Goal: Navigation & Orientation: Understand site structure

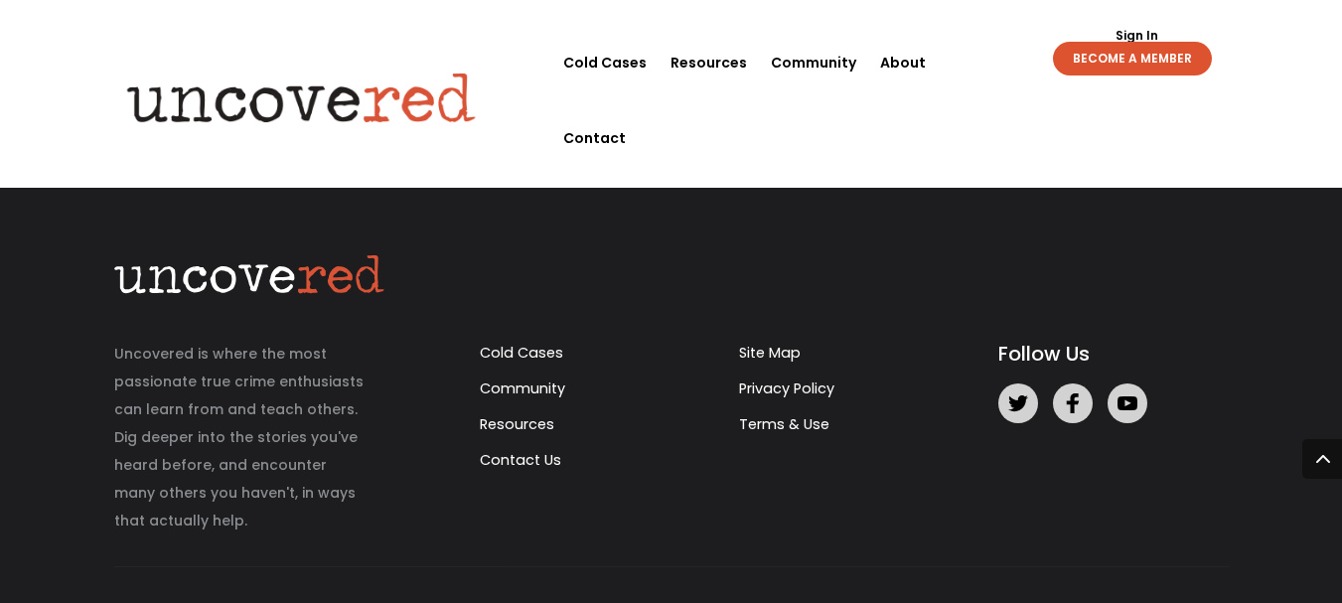
scroll to position [5703, 0]
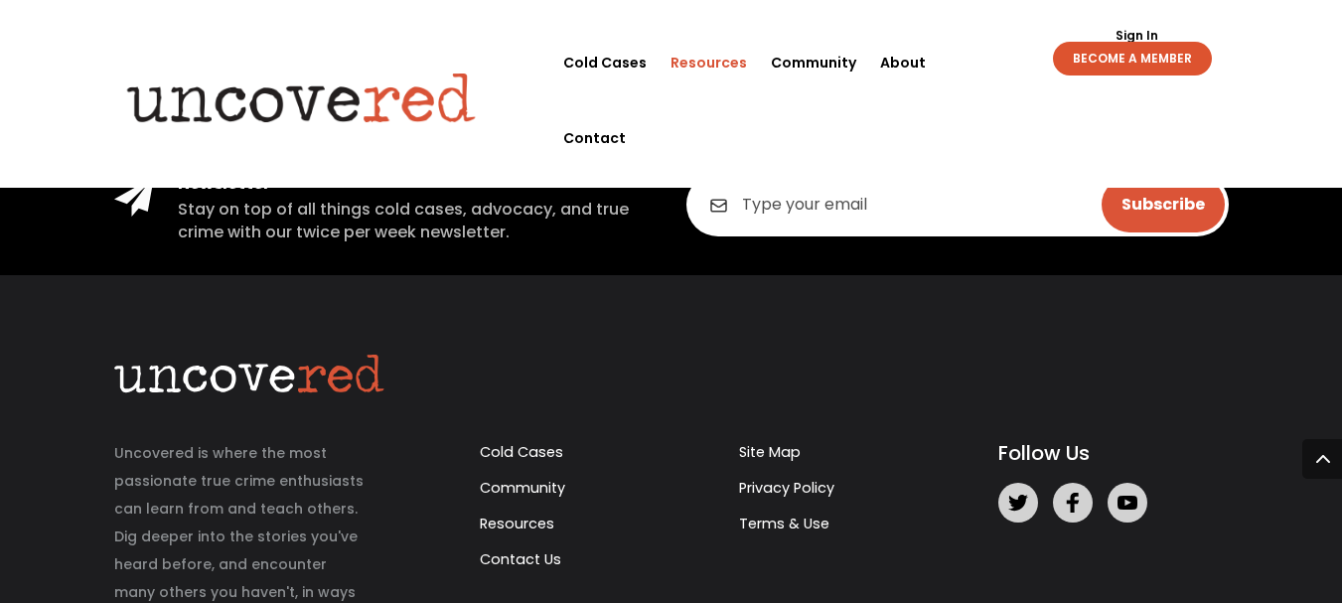
click at [703, 64] on link "Resources" at bounding box center [708, 62] width 76 height 75
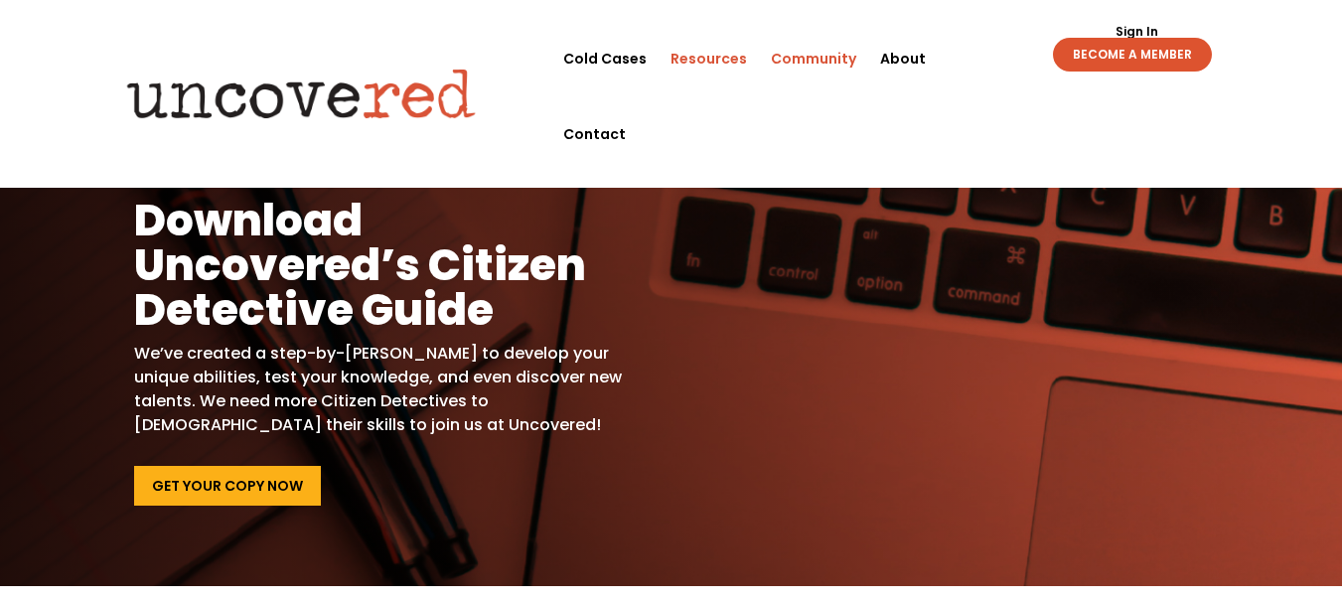
click at [790, 62] on link "Community" at bounding box center [813, 58] width 85 height 75
click at [918, 55] on link "About" at bounding box center [903, 58] width 46 height 75
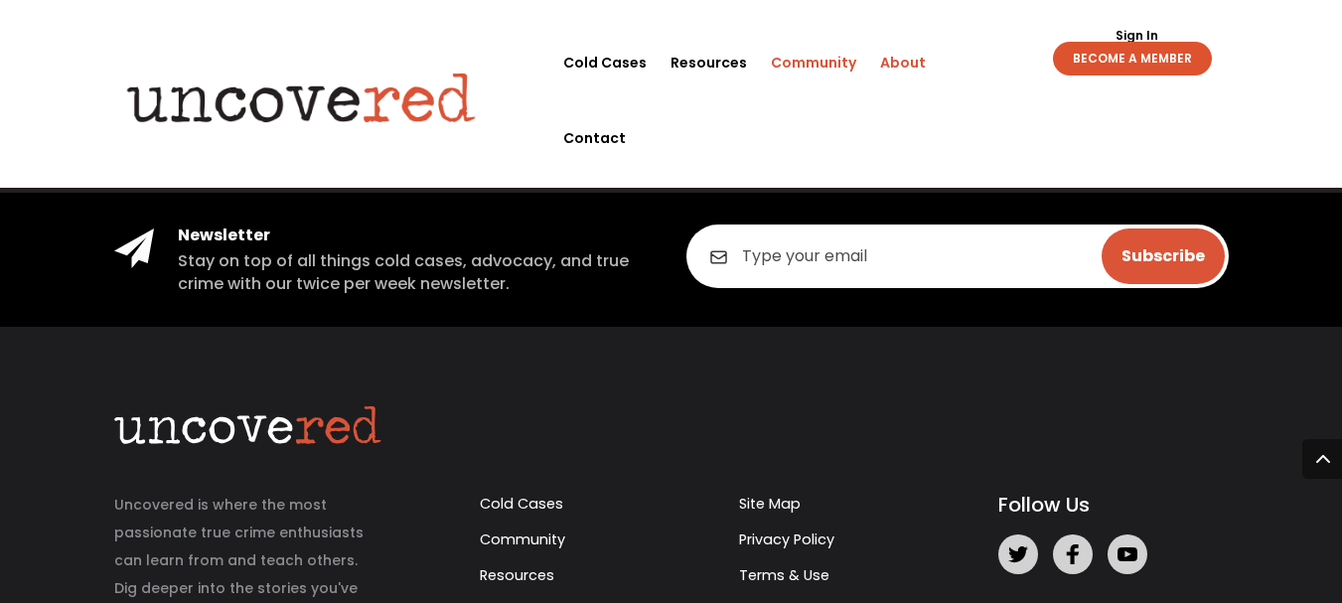
scroll to position [2781, 0]
